Goal: Browse casually

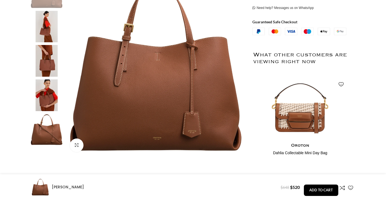
scroll to position [131, 0]
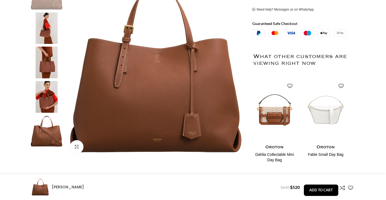
click at [57, 60] on img at bounding box center [46, 63] width 33 height 32
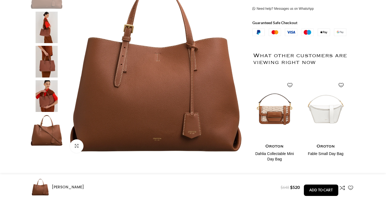
scroll to position [0, 57]
click at [46, 74] on img at bounding box center [46, 62] width 33 height 32
click at [49, 98] on img at bounding box center [46, 96] width 33 height 32
click at [50, 100] on img at bounding box center [46, 96] width 33 height 32
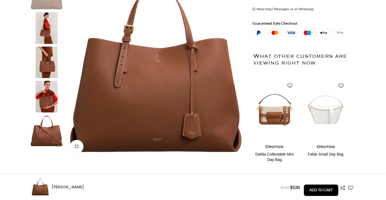
click at [50, 100] on img at bounding box center [46, 97] width 33 height 32
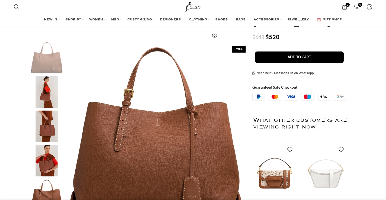
scroll to position [67, 0]
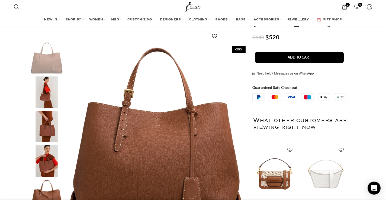
click at [48, 86] on img "2 / 6" at bounding box center [46, 93] width 33 height 32
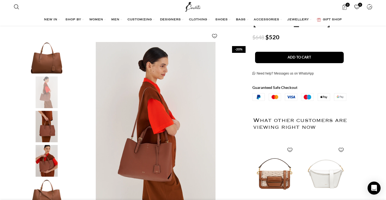
scroll to position [102, 0]
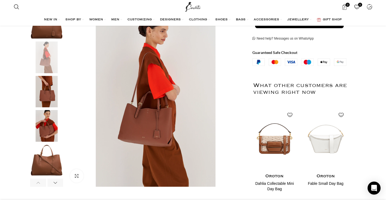
click at [46, 120] on img "4 / 6" at bounding box center [46, 126] width 33 height 32
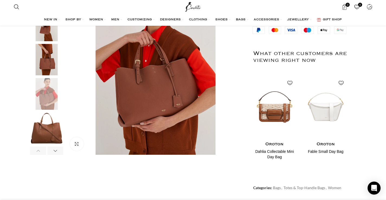
scroll to position [145, 0]
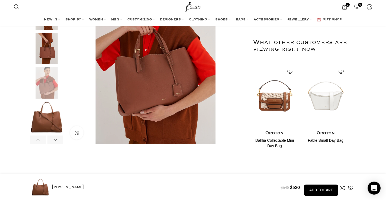
click at [45, 118] on img "5 / 6" at bounding box center [46, 117] width 33 height 32
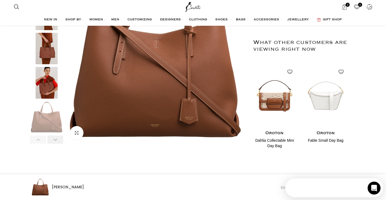
scroll to position [0, 0]
click at [53, 141] on div "Next slide" at bounding box center [55, 140] width 16 height 8
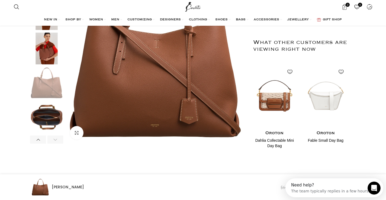
click at [53, 141] on div "Next slide" at bounding box center [55, 140] width 16 height 8
click at [52, 118] on img "6 / 6" at bounding box center [46, 117] width 33 height 32
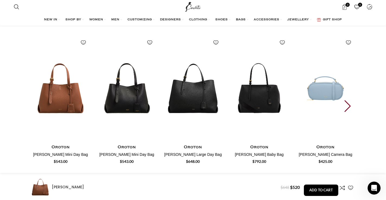
scroll to position [739, 0]
